Goal: Obtain resource: Obtain resource

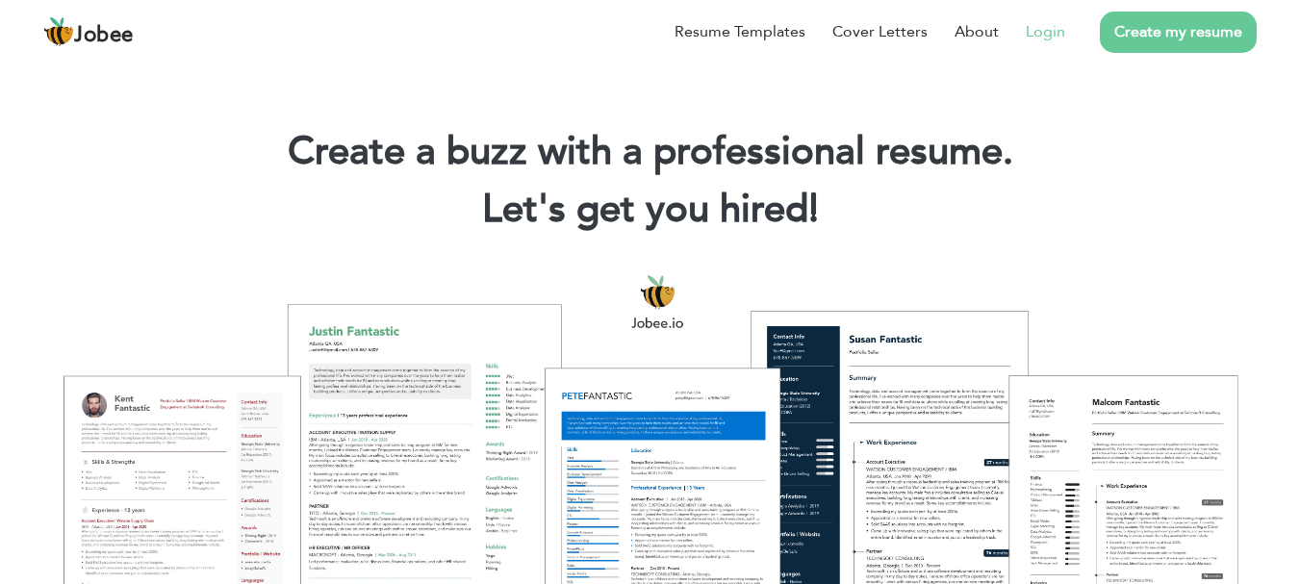
click at [1036, 28] on link "Login" at bounding box center [1045, 31] width 39 height 23
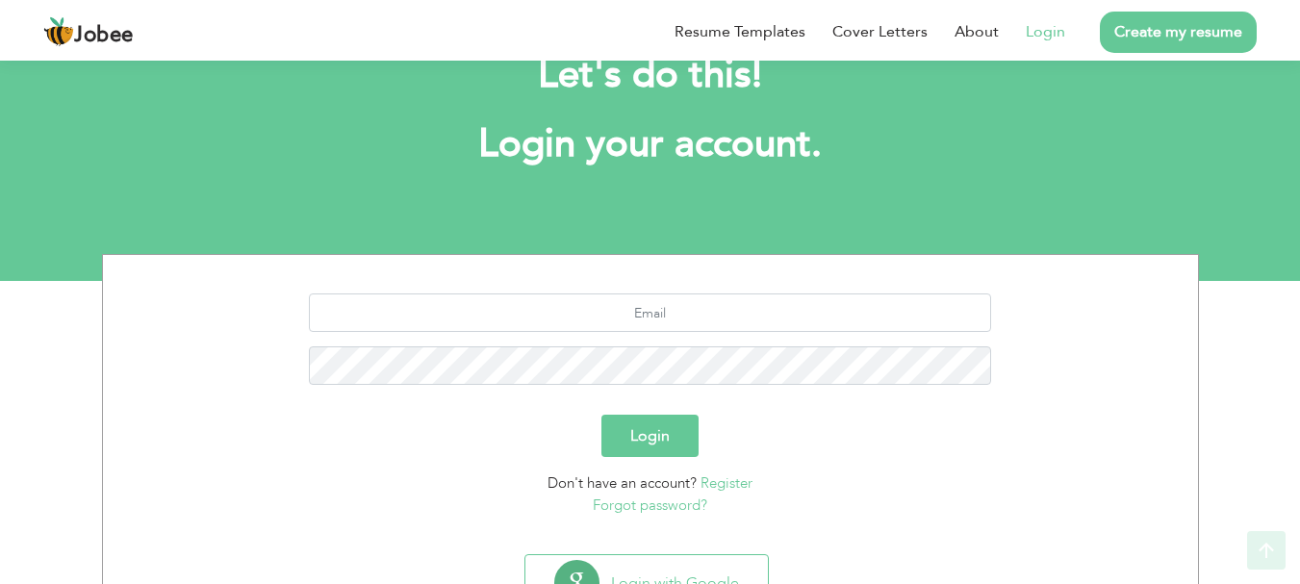
scroll to position [146, 0]
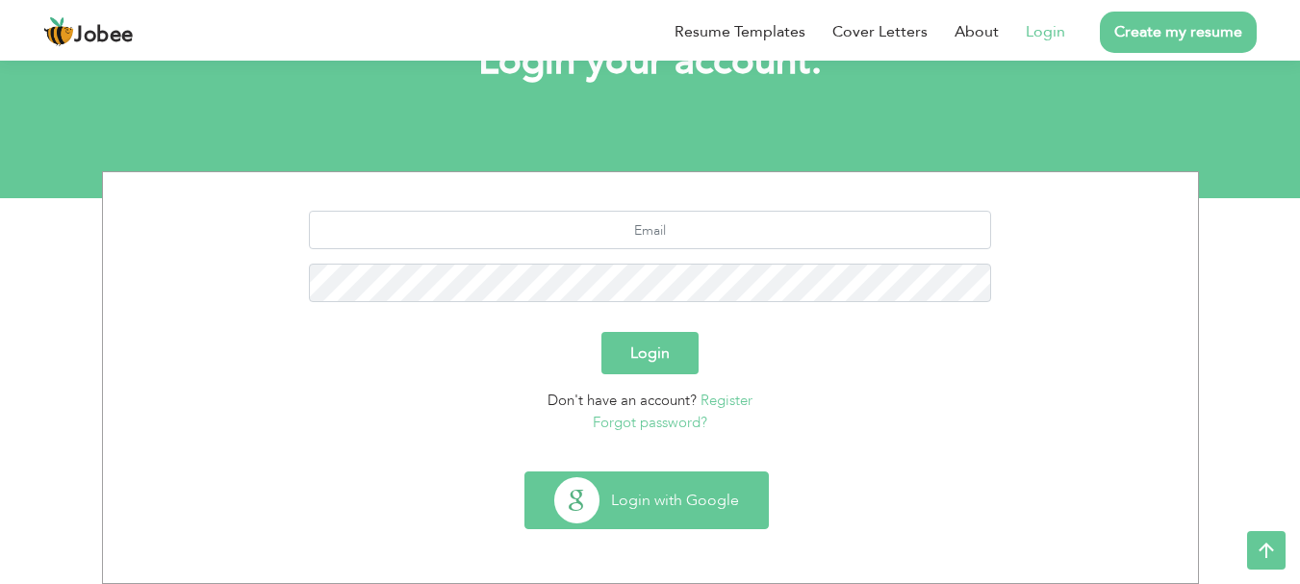
click at [640, 512] on button "Login with Google" at bounding box center [646, 500] width 242 height 56
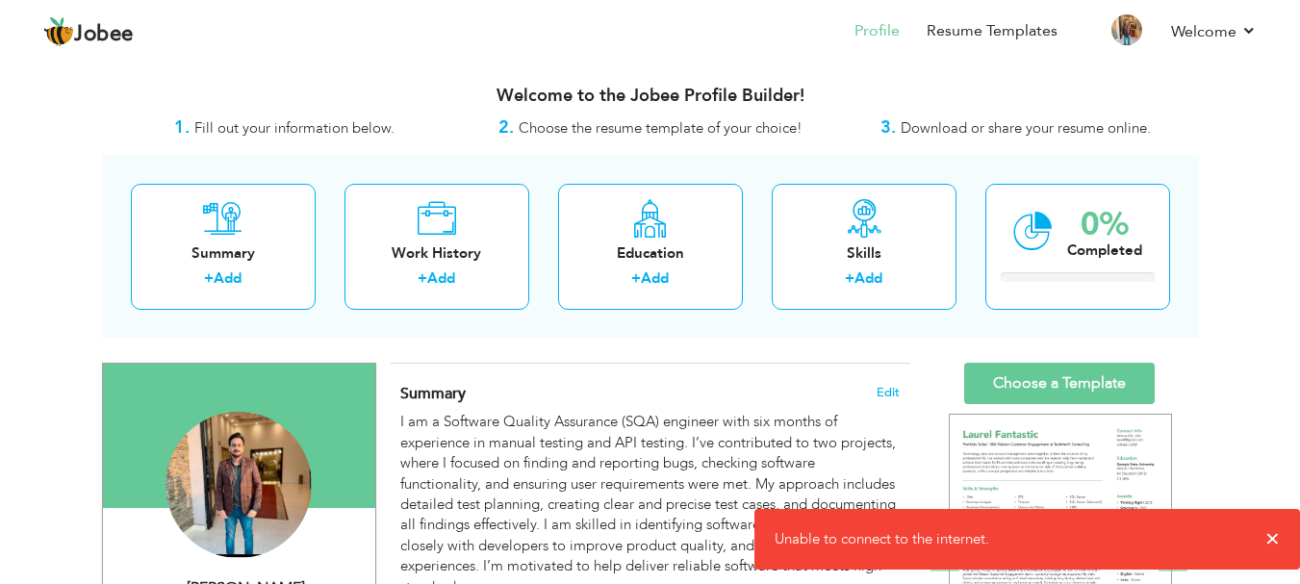
click at [296, 85] on div "Welcome to the Jobee Profile Builder!" at bounding box center [650, 91] width 1097 height 48
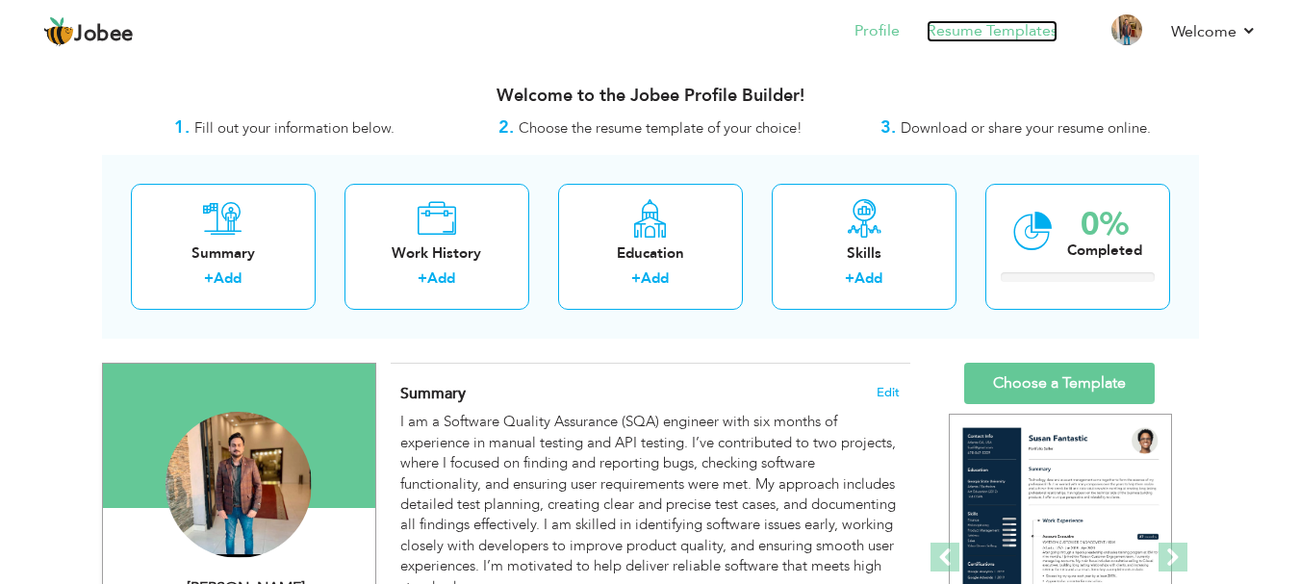
click at [1024, 35] on link "Resume Templates" at bounding box center [991, 31] width 131 height 22
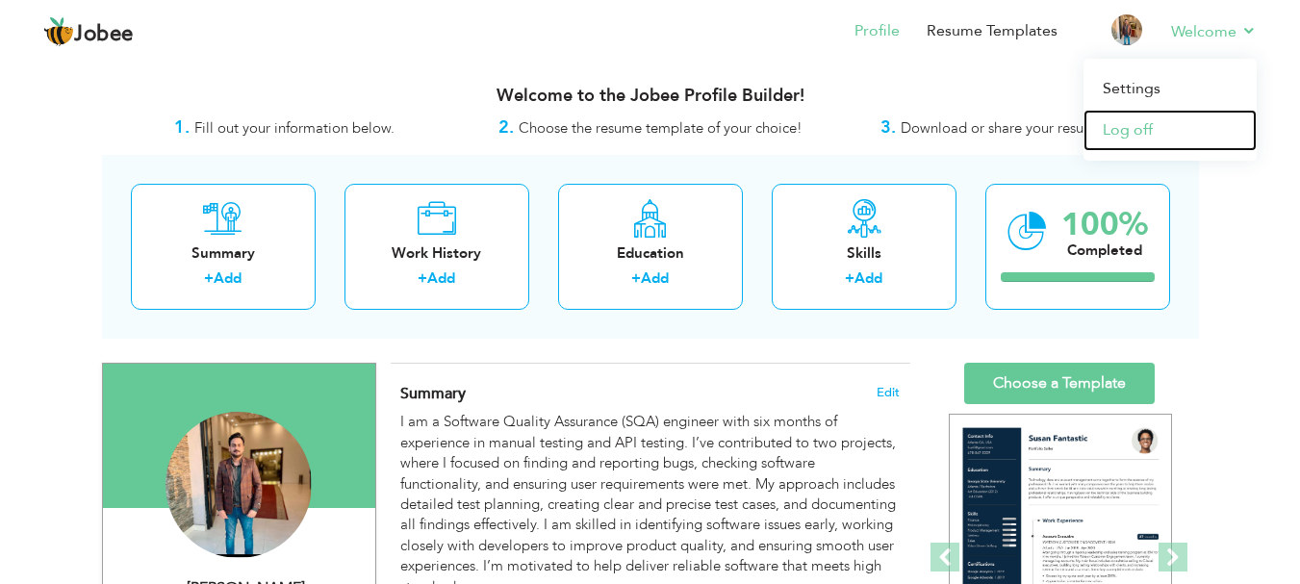
click at [1170, 118] on link "Log off" at bounding box center [1169, 130] width 173 height 41
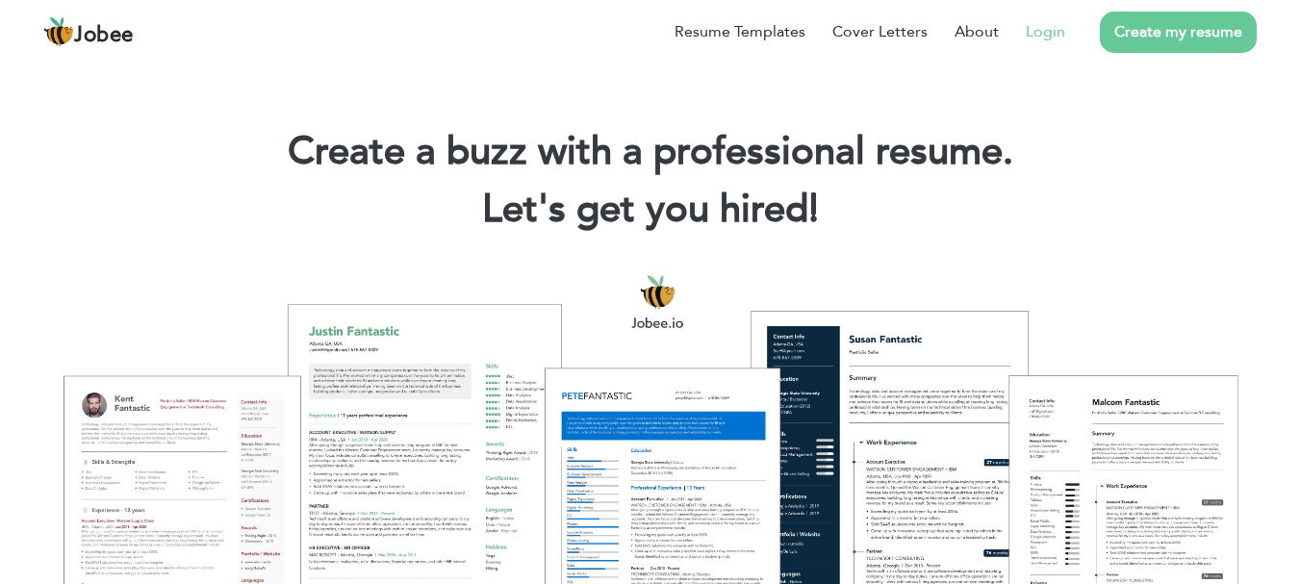
click at [1031, 39] on link "Login" at bounding box center [1045, 31] width 39 height 23
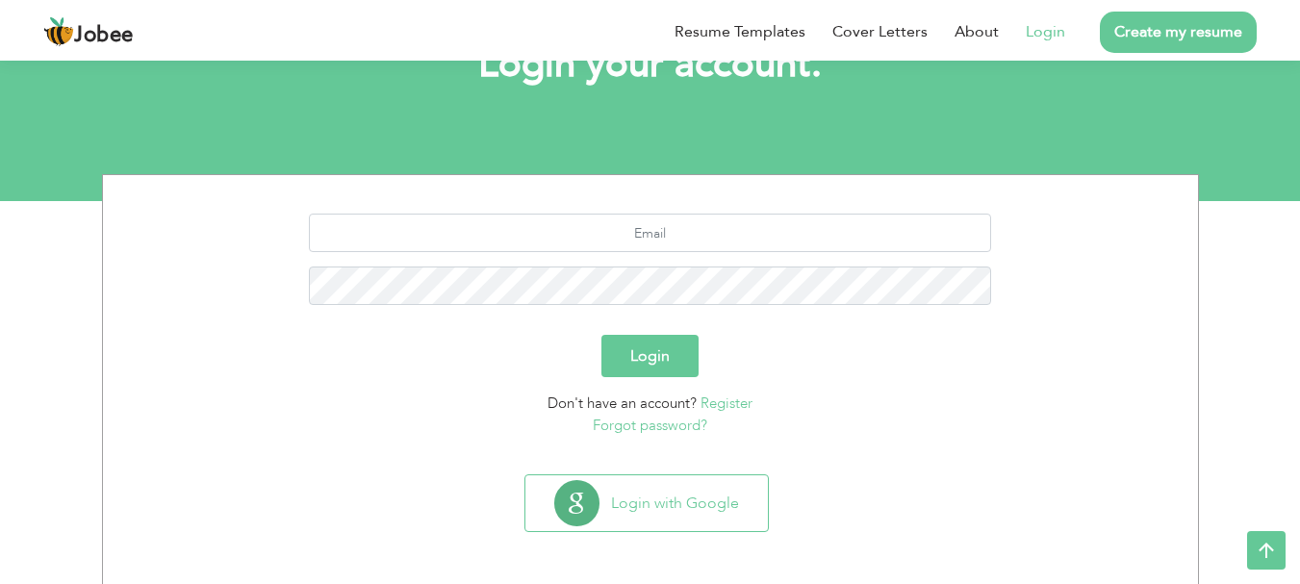
scroll to position [146, 0]
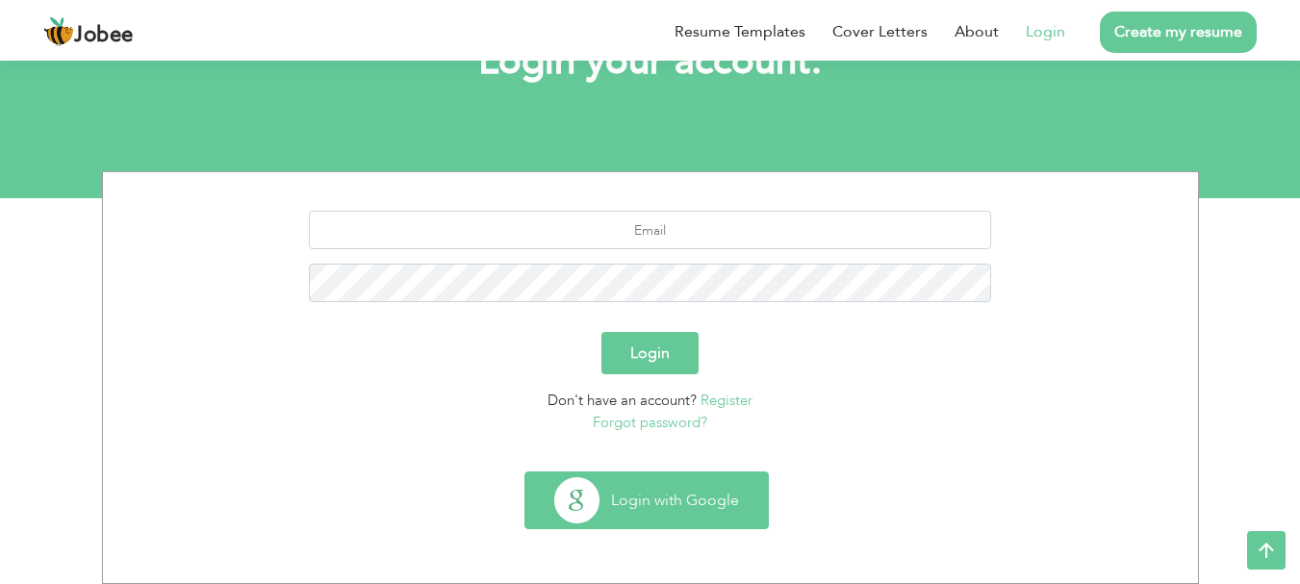
click at [690, 487] on button "Login with Google" at bounding box center [646, 500] width 242 height 56
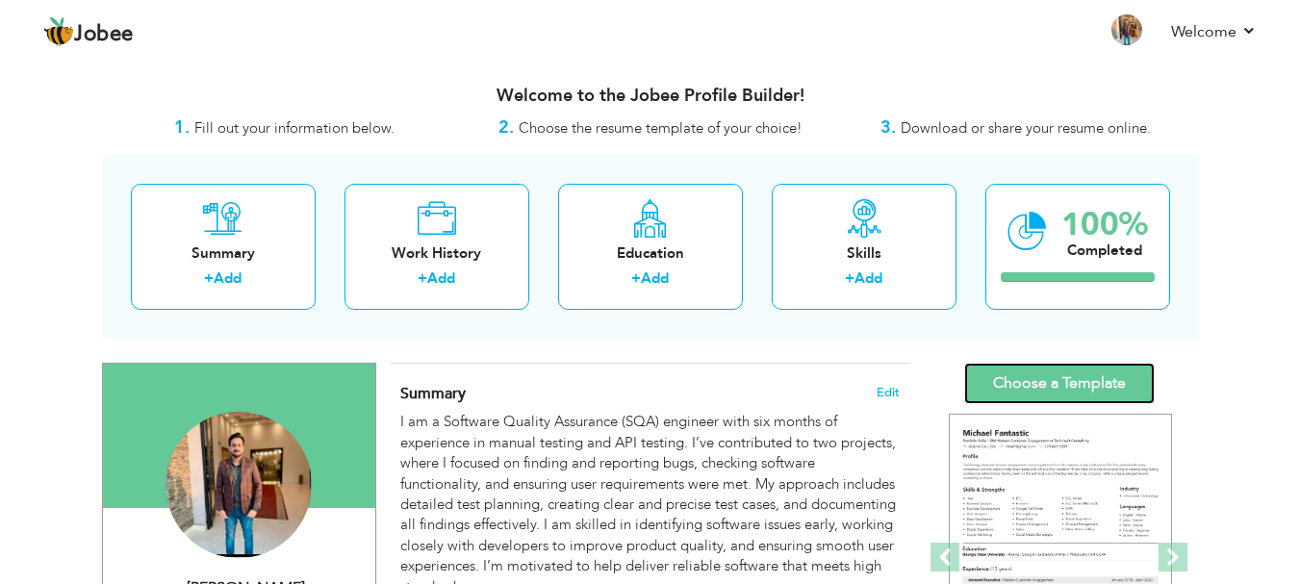
click at [1073, 367] on link "Choose a Template" at bounding box center [1059, 383] width 190 height 41
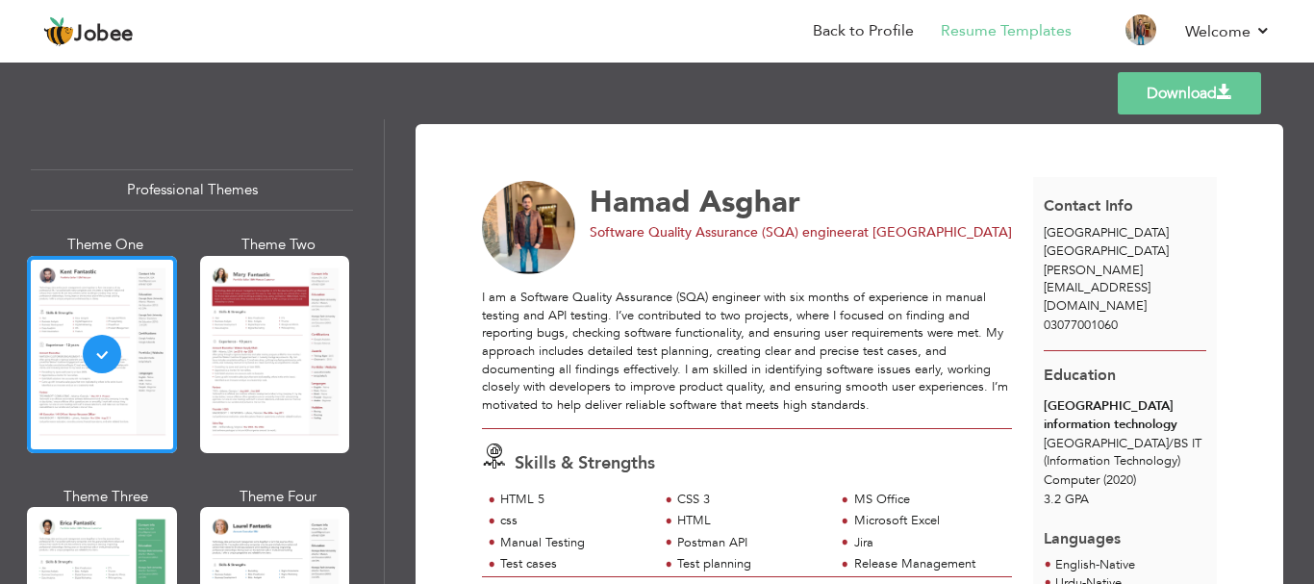
click at [1147, 96] on link "Download" at bounding box center [1189, 93] width 143 height 42
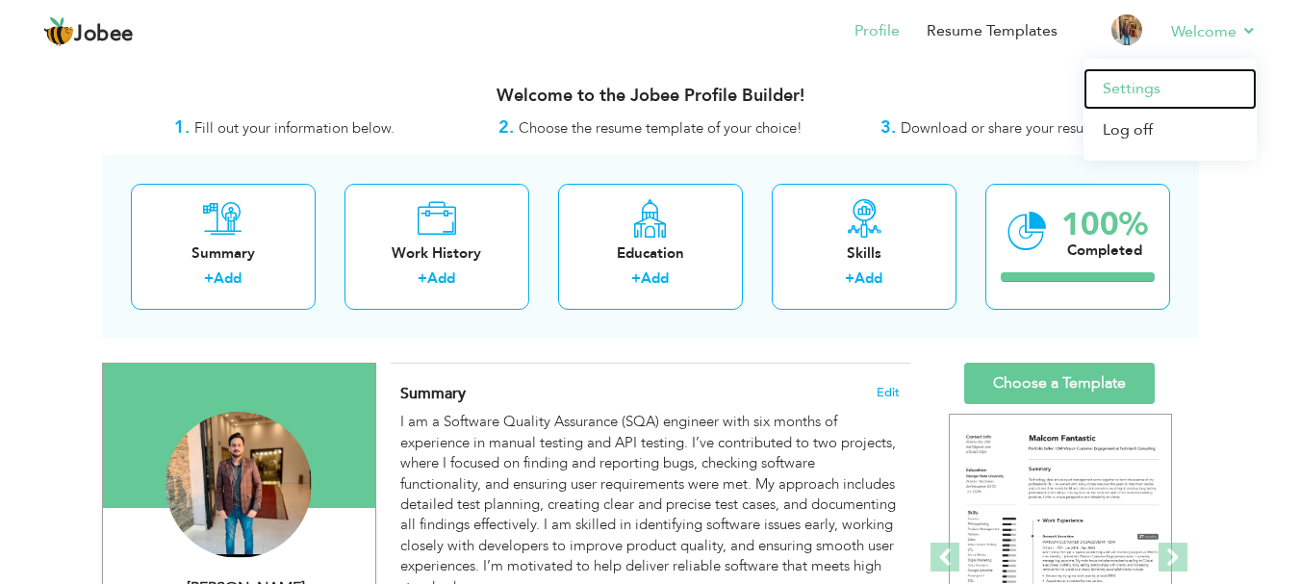
click at [1146, 97] on link "Settings" at bounding box center [1169, 88] width 173 height 41
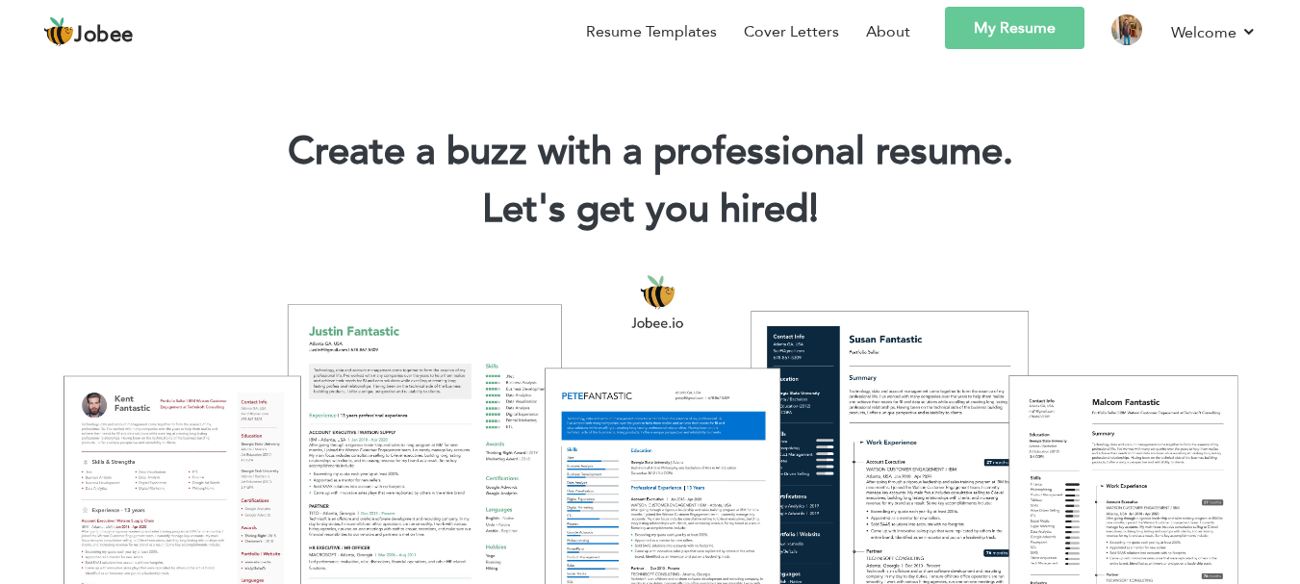
scroll to position [16, 0]
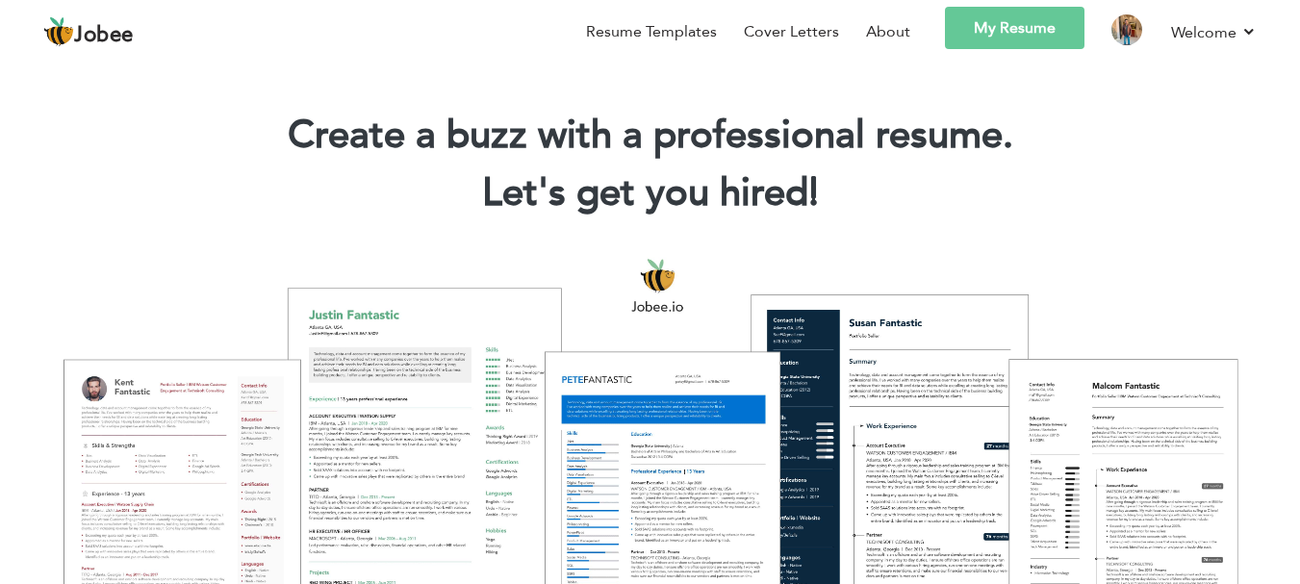
click at [988, 29] on link "My Resume" at bounding box center [1014, 28] width 139 height 42
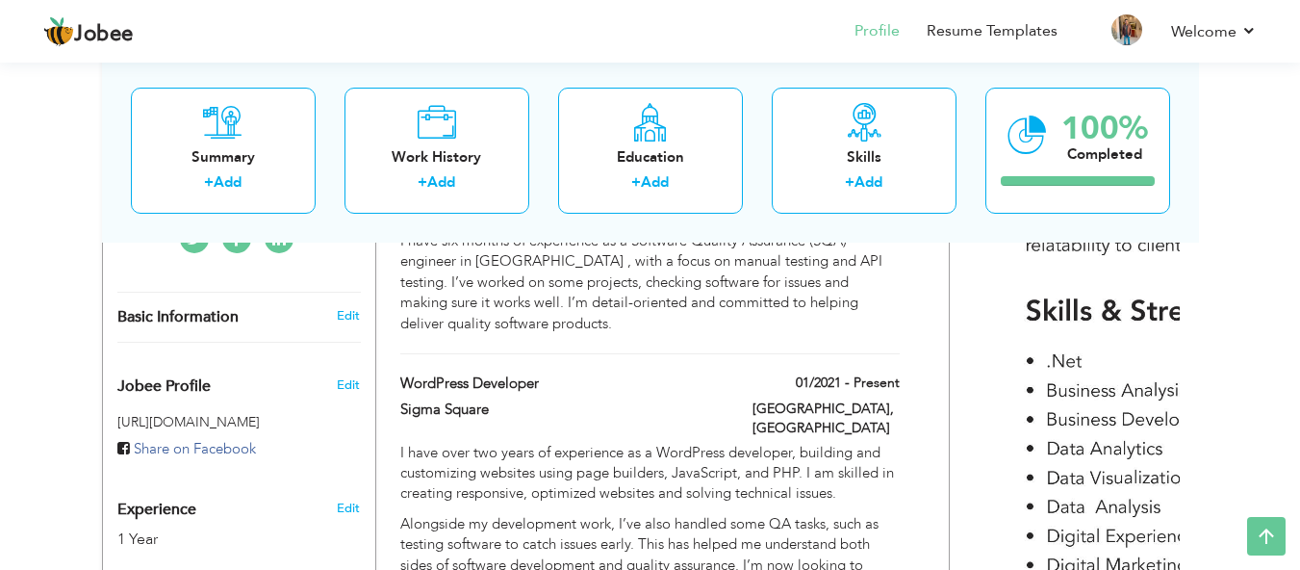
scroll to position [530, 0]
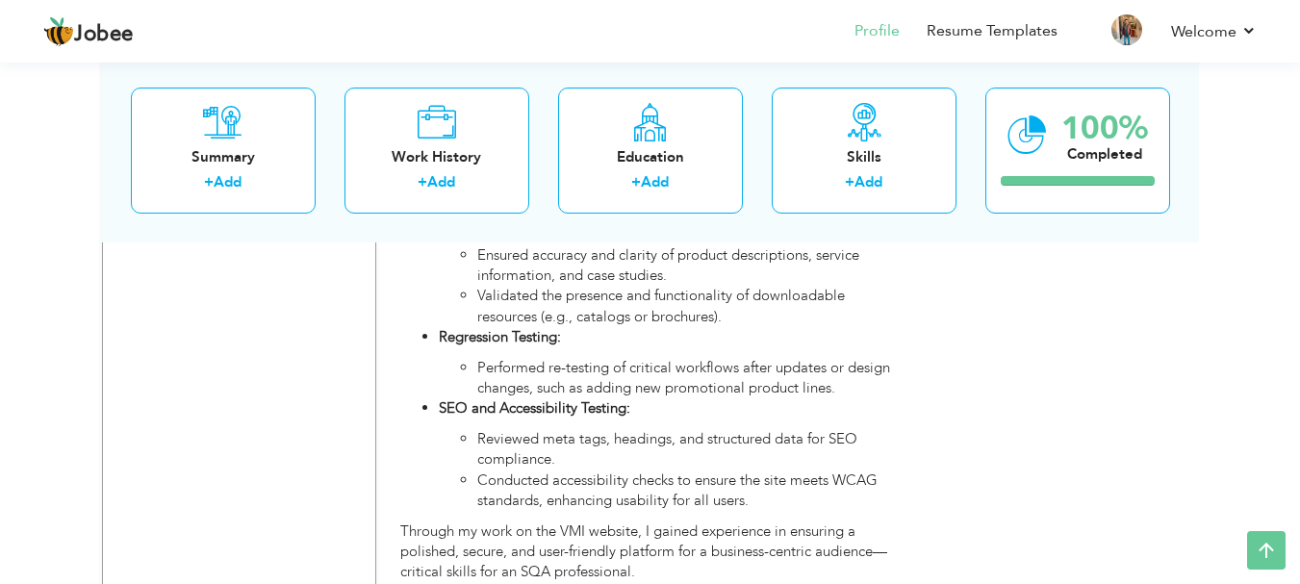
scroll to position [5896, 0]
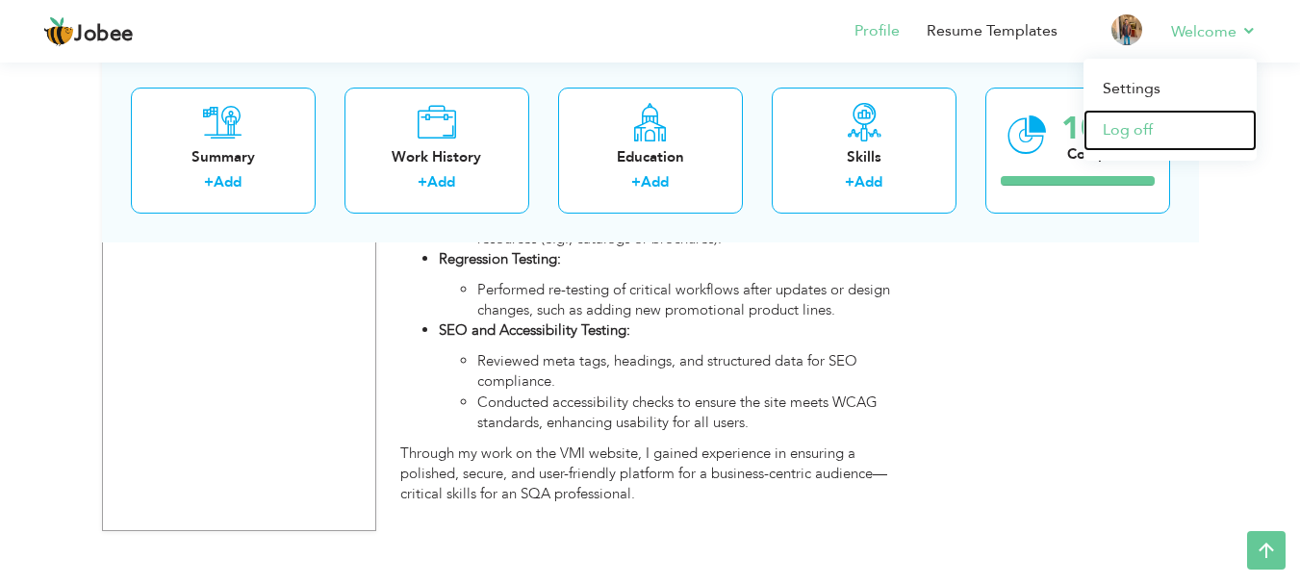
click at [1133, 135] on link "Log off" at bounding box center [1169, 130] width 173 height 41
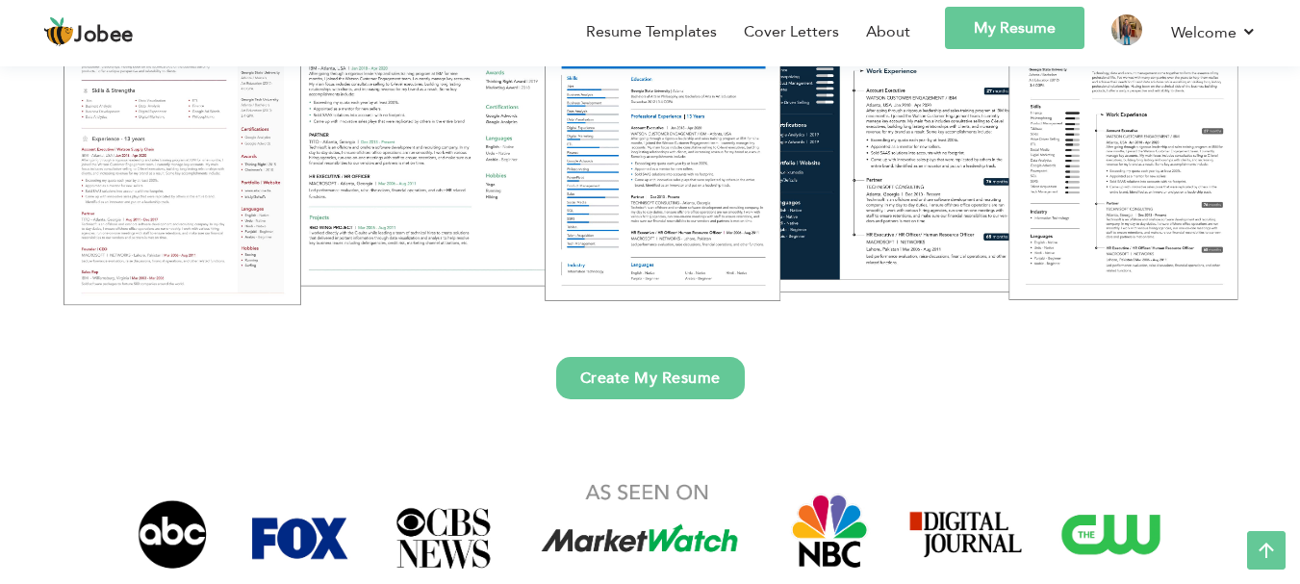
scroll to position [311, 0]
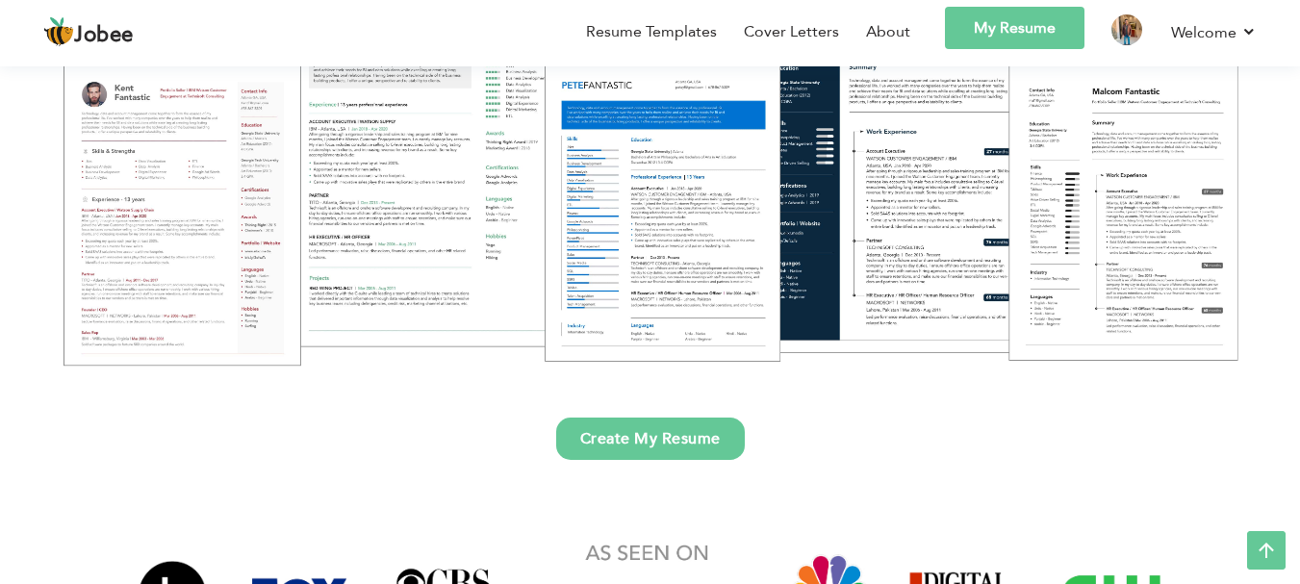
click at [650, 443] on link "Create My Resume" at bounding box center [650, 439] width 189 height 42
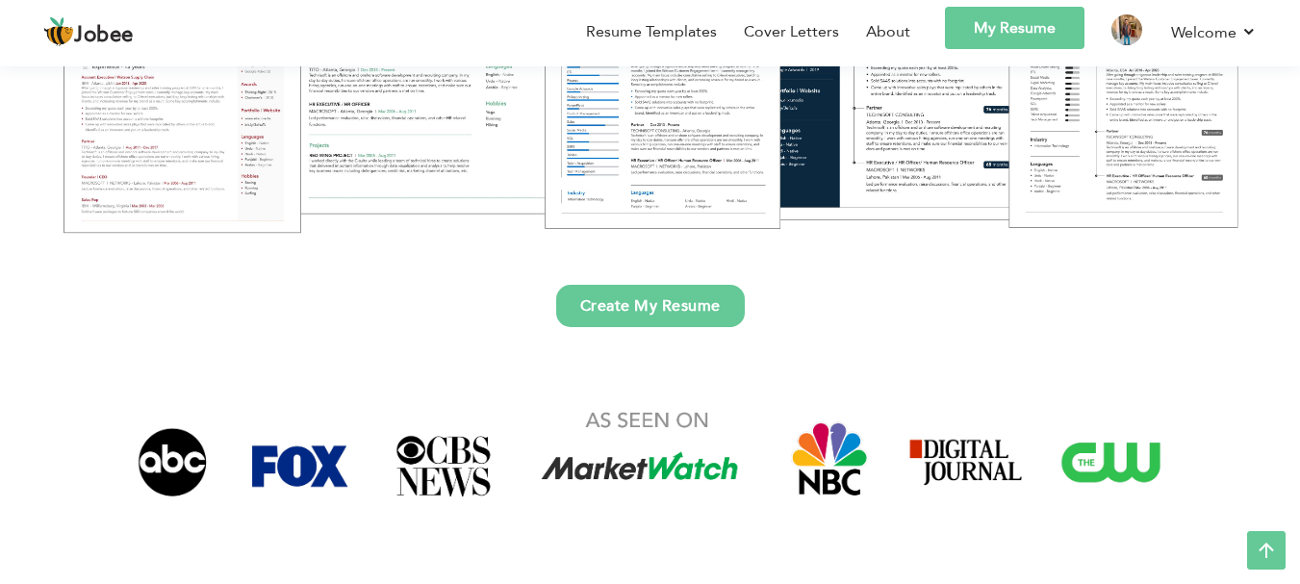
scroll to position [0, 0]
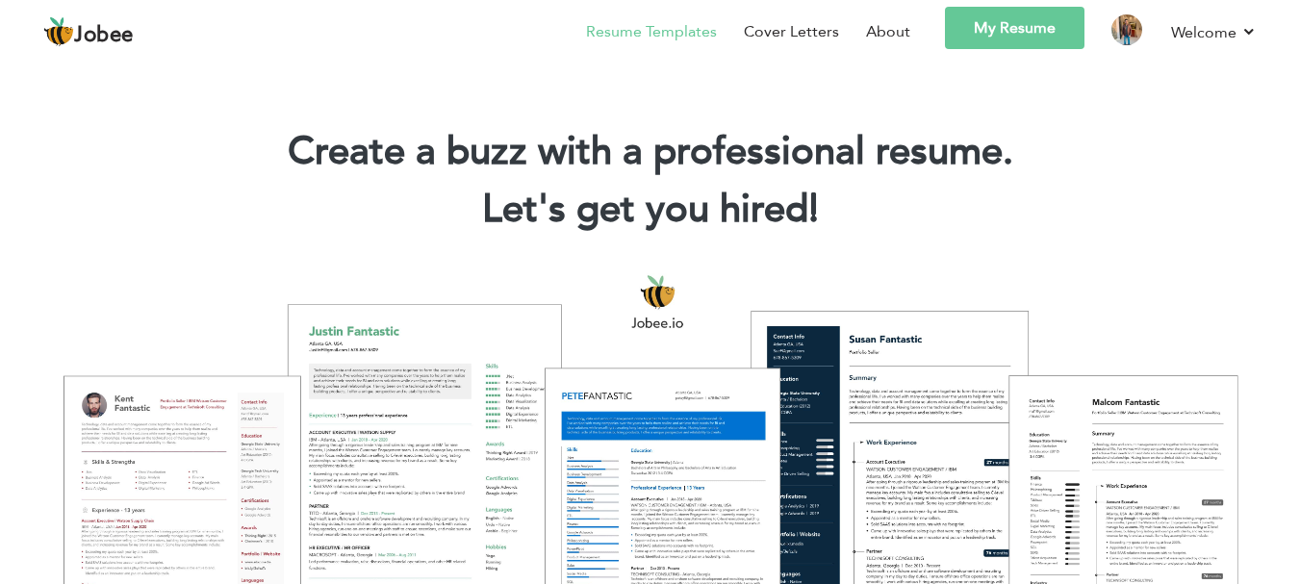
click at [708, 29] on link "Resume Templates" at bounding box center [651, 31] width 131 height 23
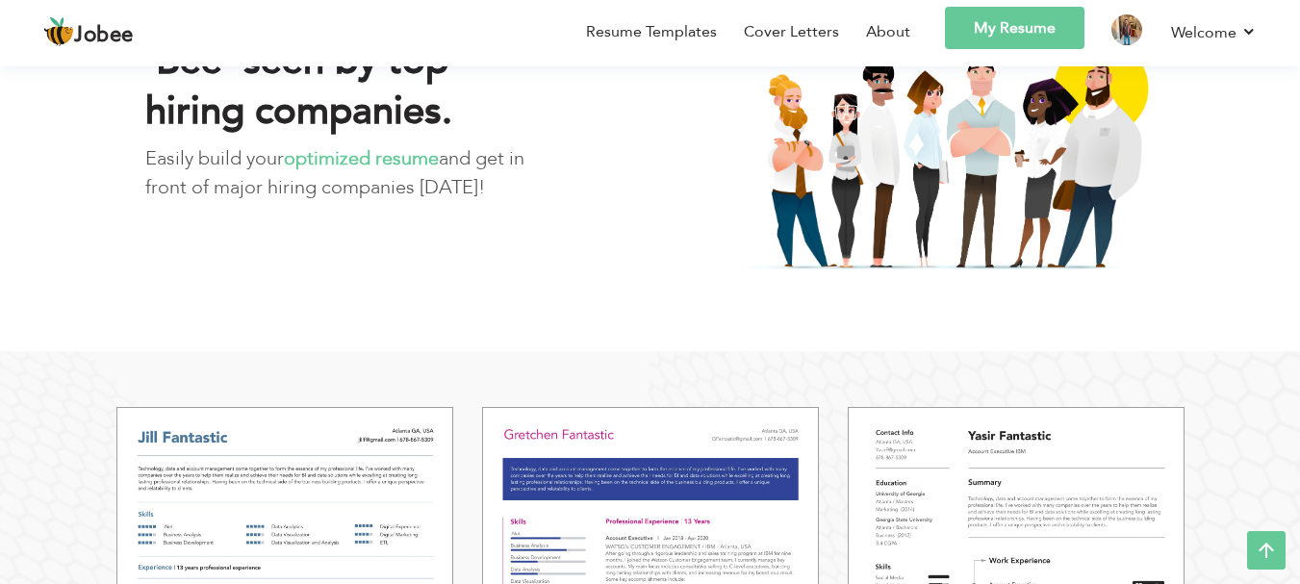
scroll to position [1379, 0]
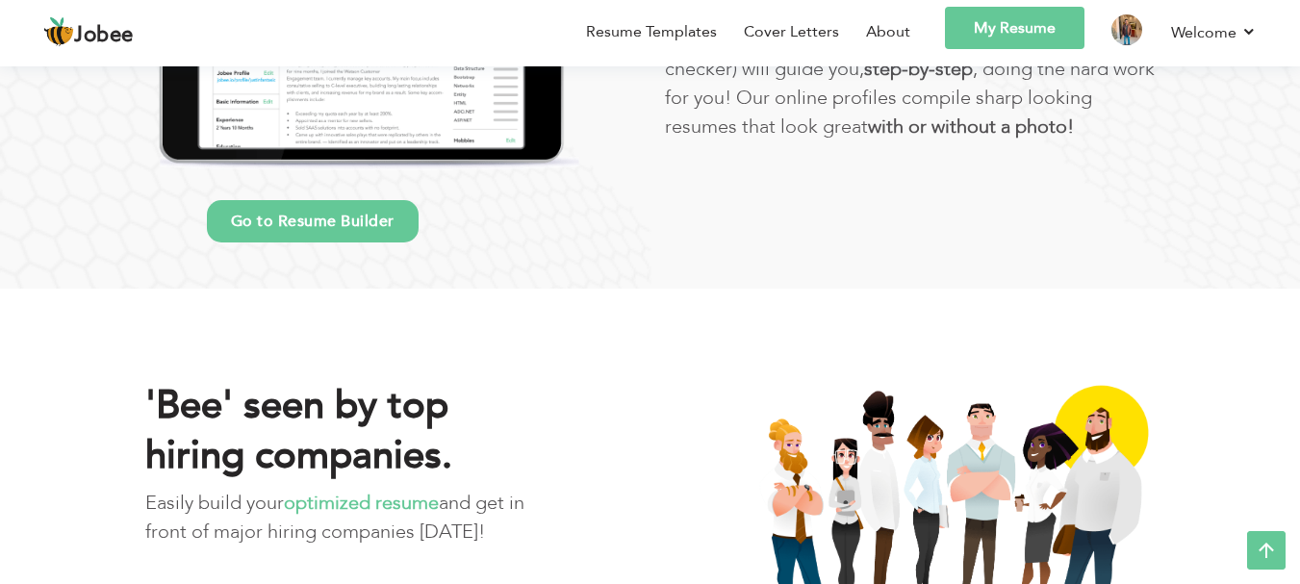
click at [320, 214] on link "Go to Resume Builder" at bounding box center [313, 221] width 212 height 42
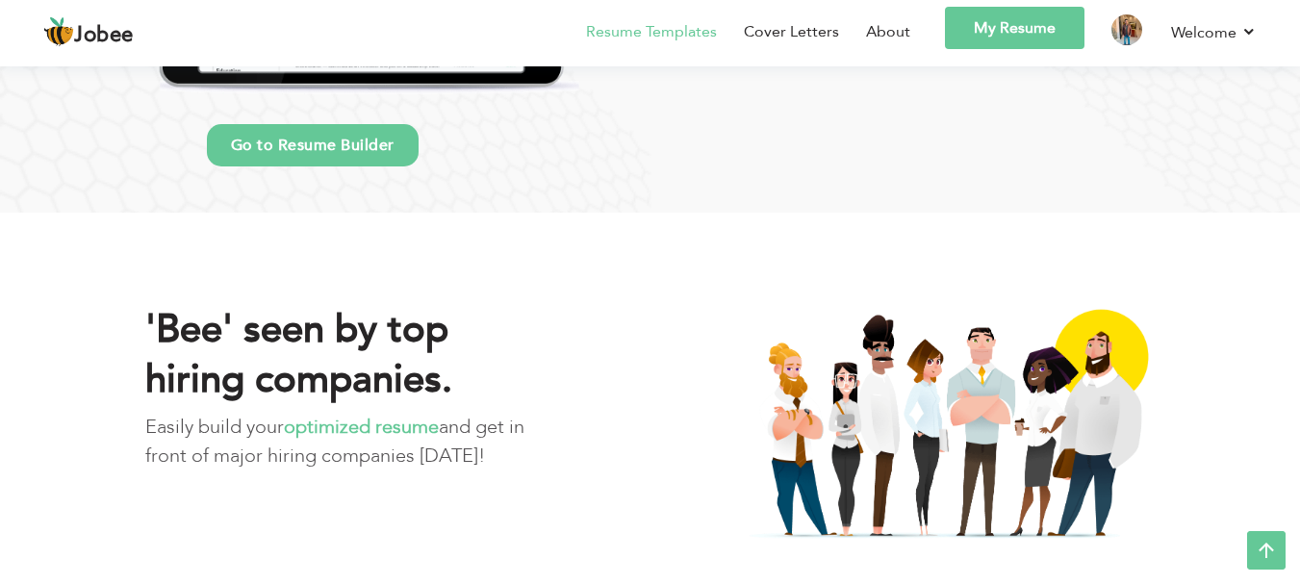
scroll to position [1337, 0]
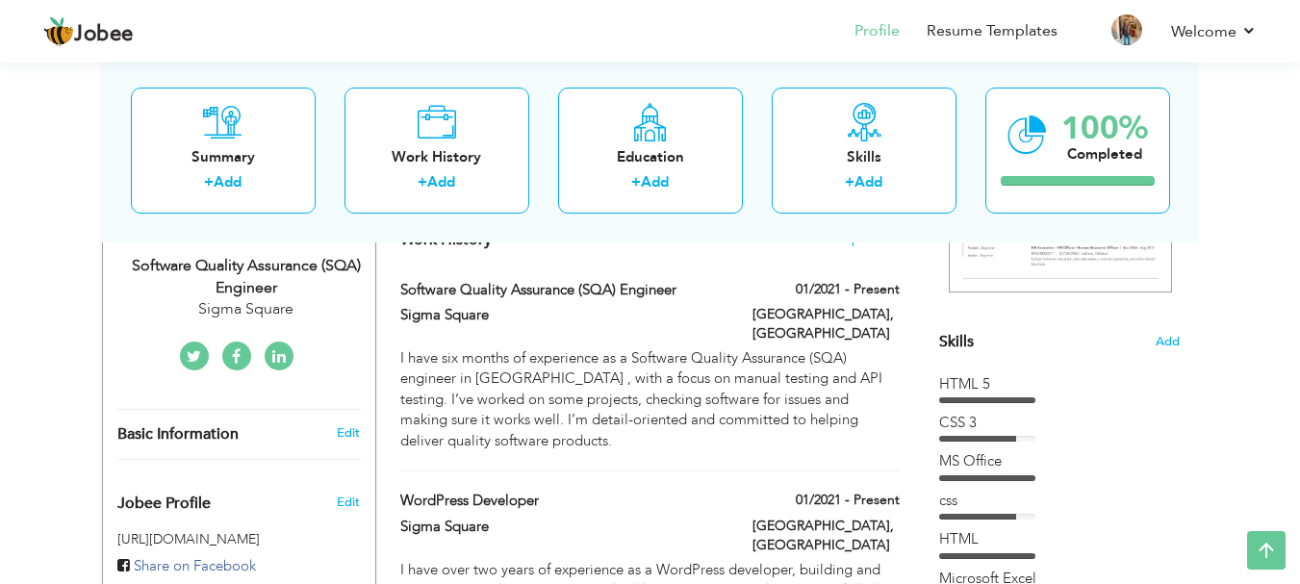
scroll to position [412, 0]
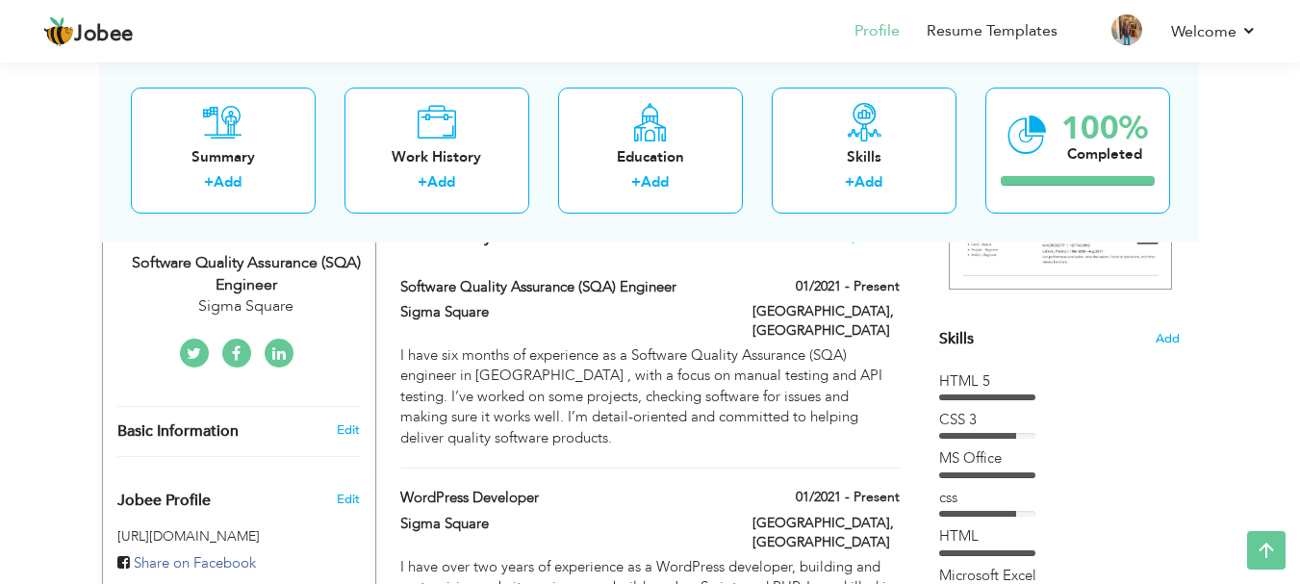
click at [947, 435] on div at bounding box center [977, 436] width 77 height 6
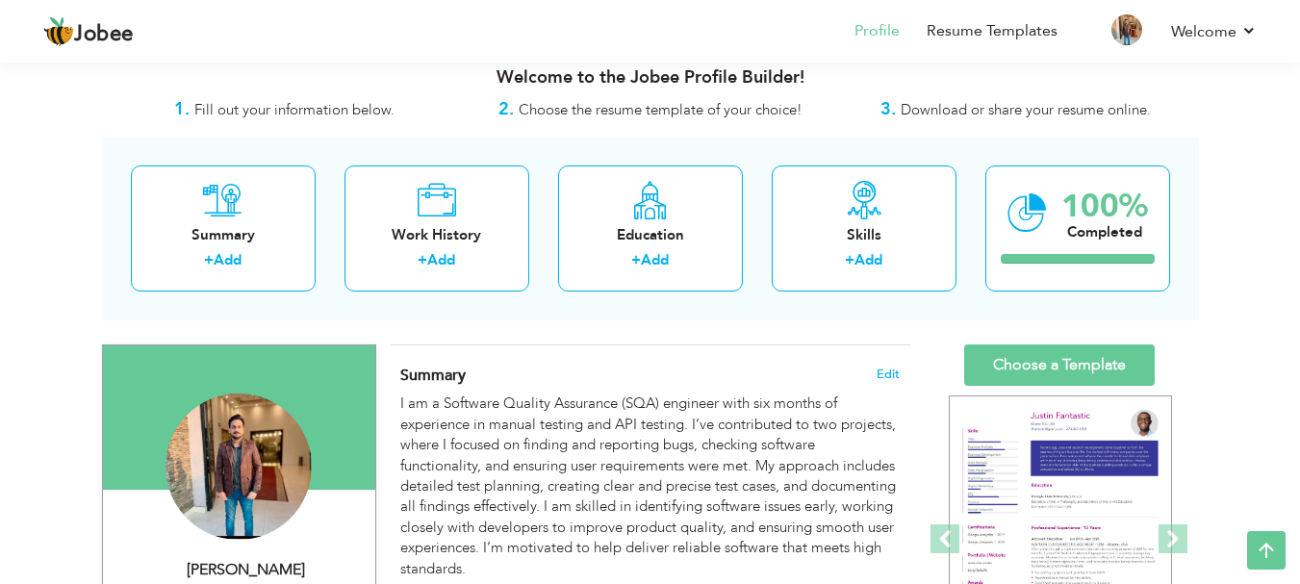
scroll to position [0, 0]
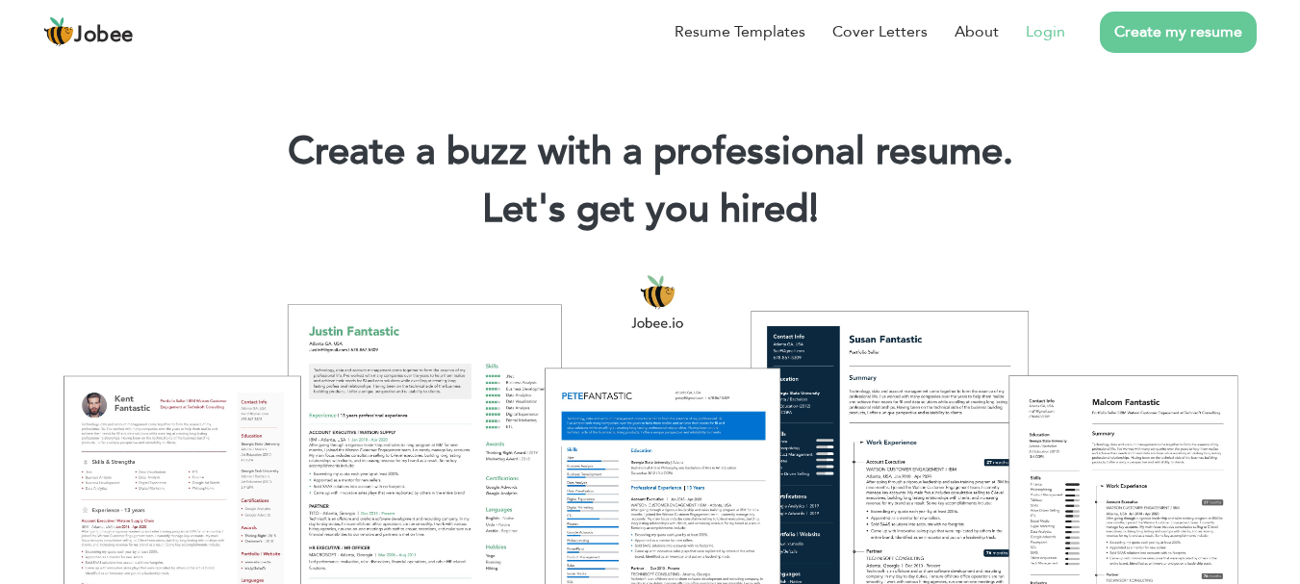
click at [1051, 35] on link "Login" at bounding box center [1045, 31] width 39 height 23
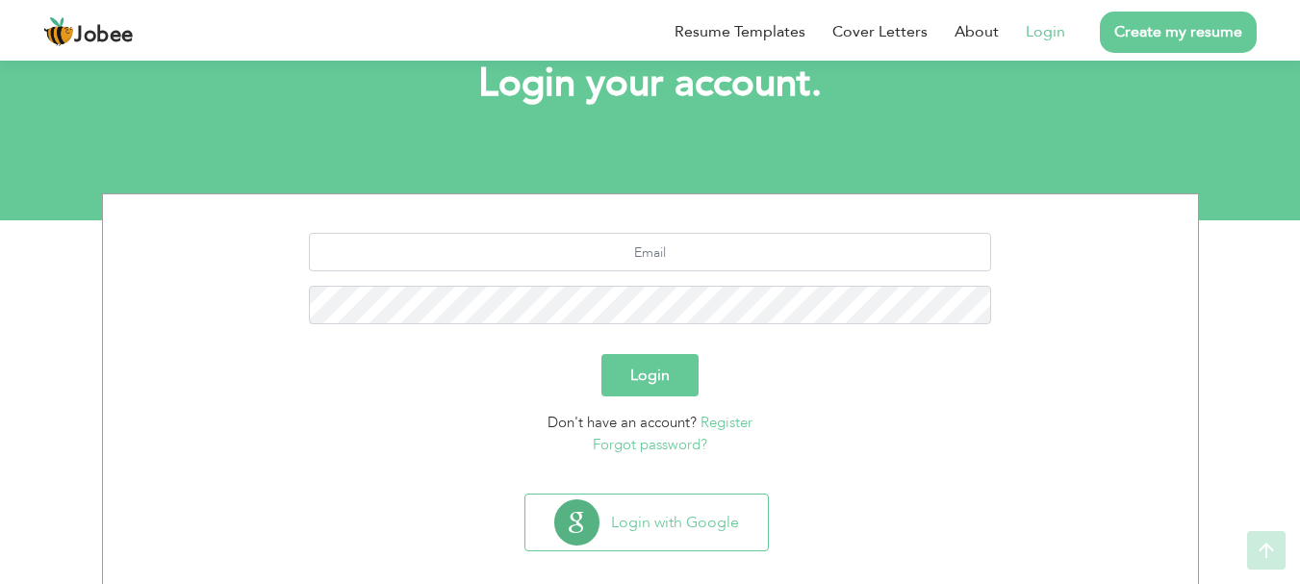
scroll to position [146, 0]
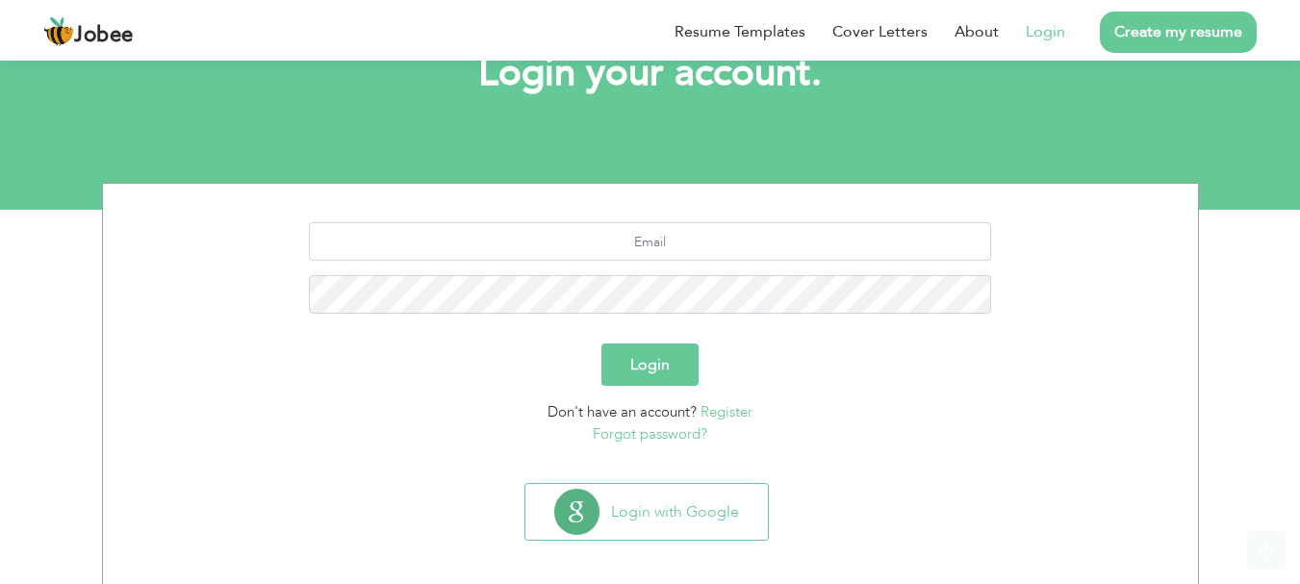
scroll to position [146, 0]
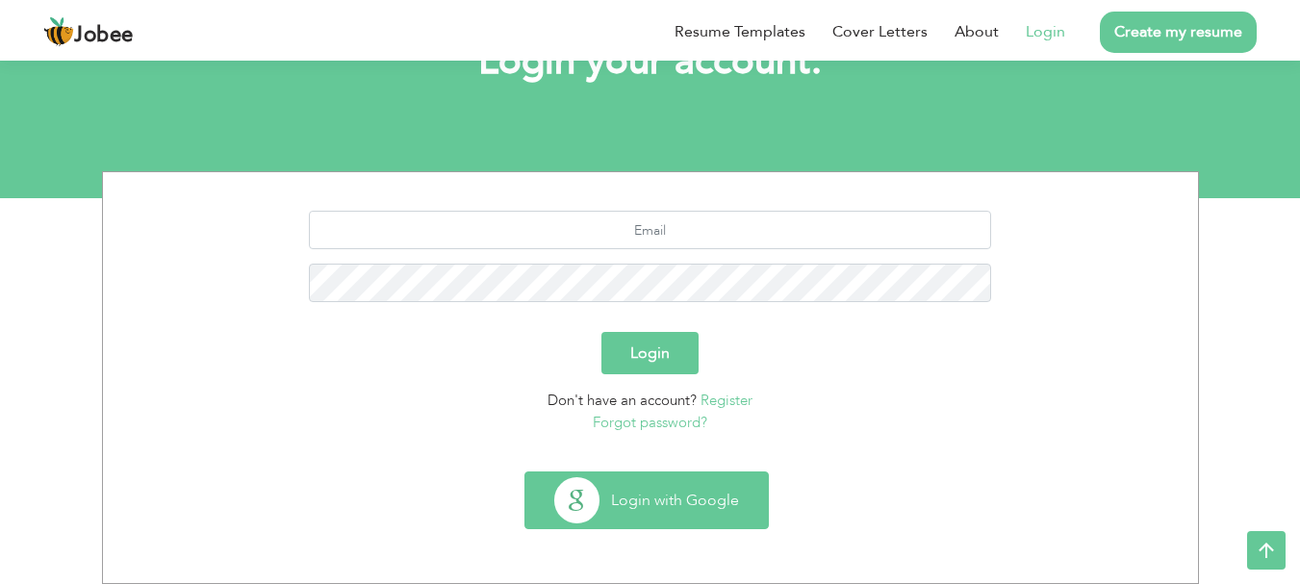
click at [645, 482] on button "Login with Google" at bounding box center [646, 500] width 242 height 56
